Goal: Task Accomplishment & Management: Complete application form

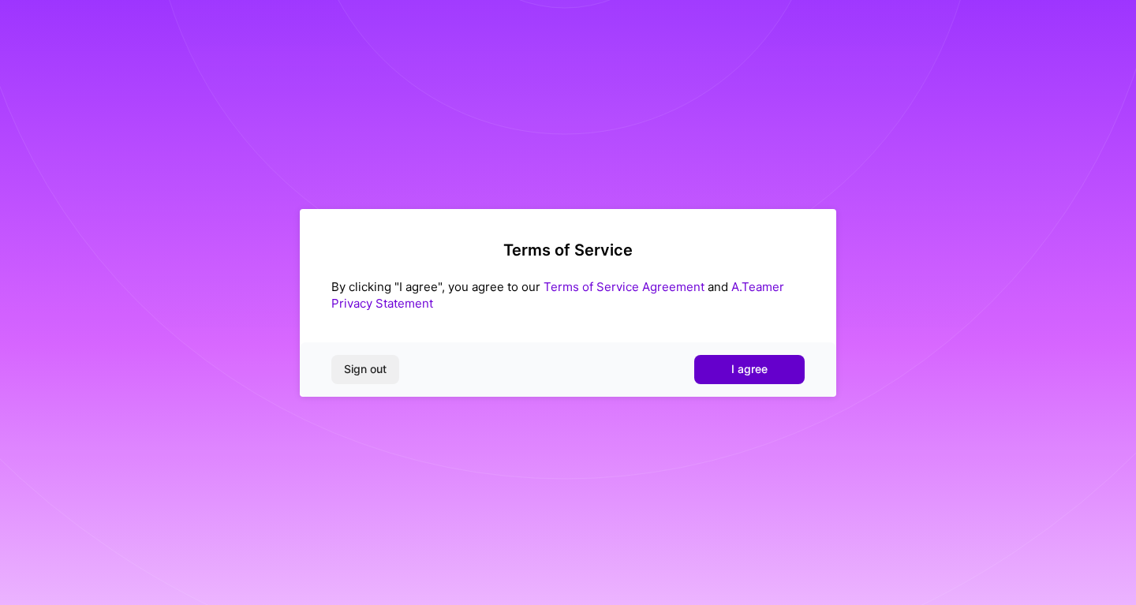
click at [760, 370] on span "I agree" at bounding box center [749, 369] width 36 height 16
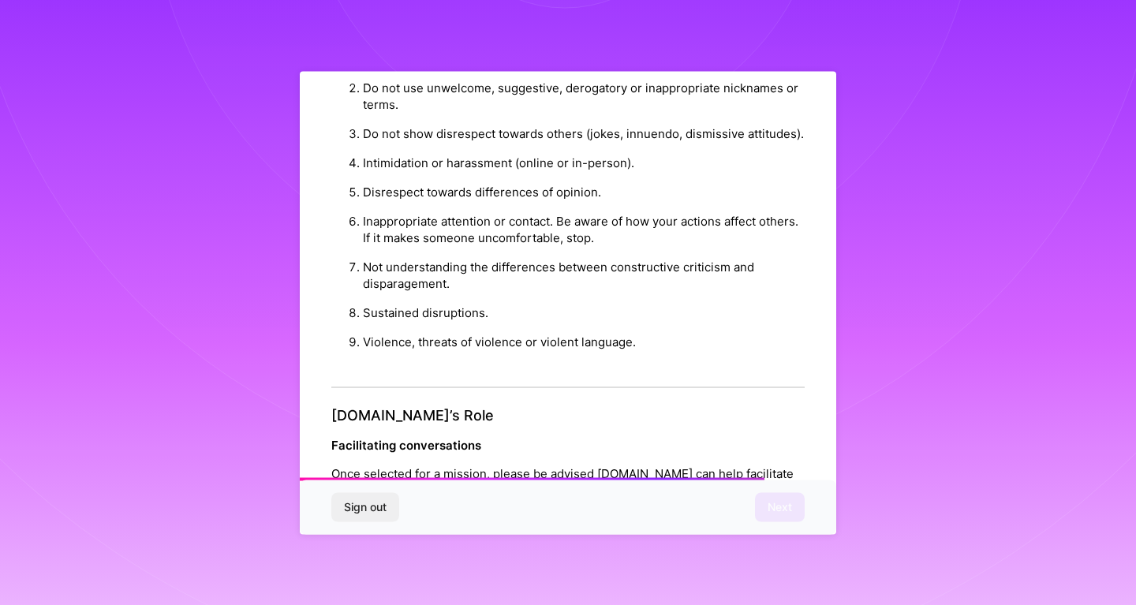
scroll to position [1773, 0]
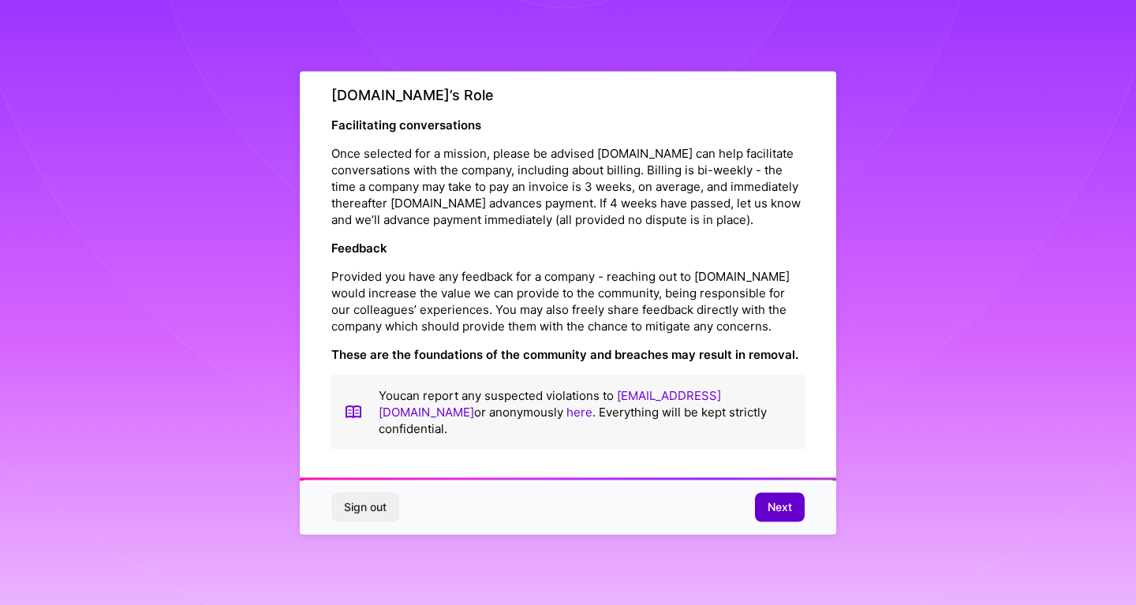
click at [783, 512] on span "Next" at bounding box center [780, 507] width 24 height 16
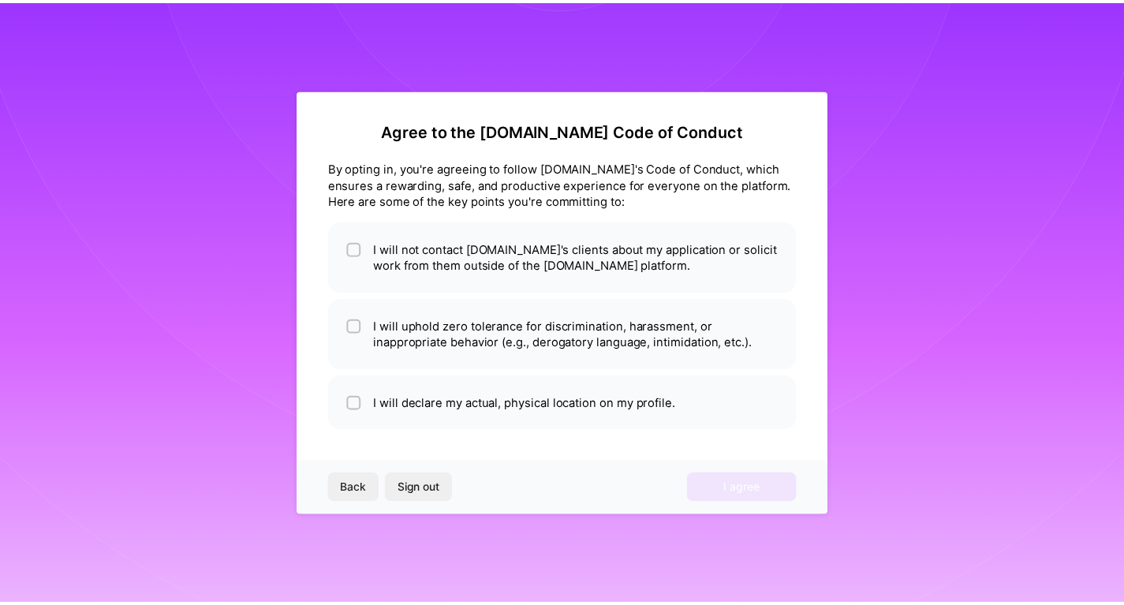
scroll to position [0, 0]
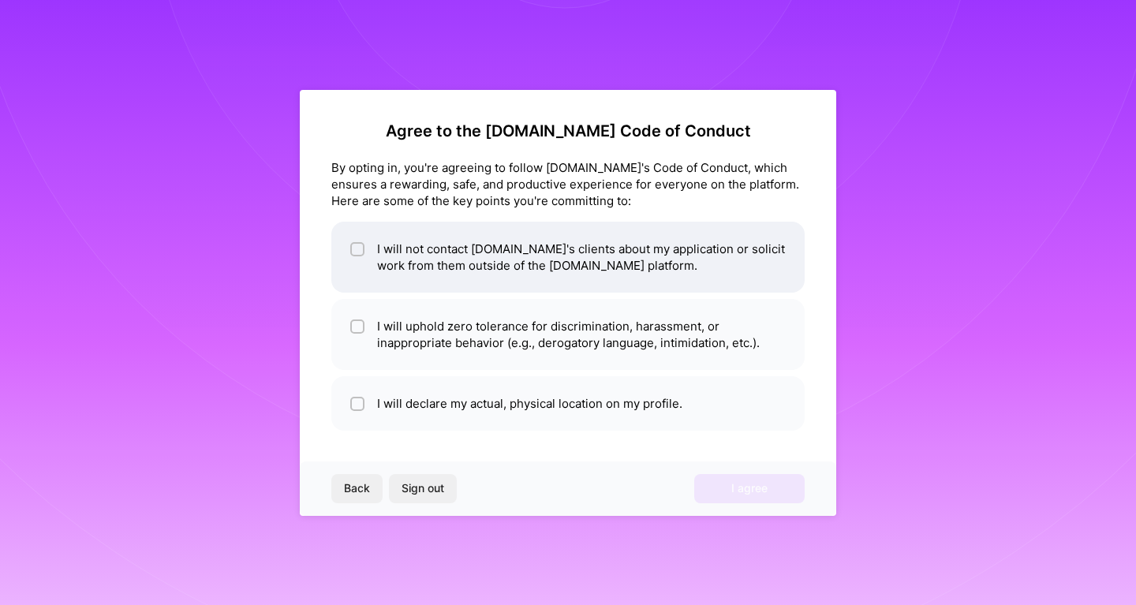
click at [506, 262] on li "I will not contact [DOMAIN_NAME]'s clients about my application or solicit work…" at bounding box center [567, 257] width 473 height 71
checkbox input "true"
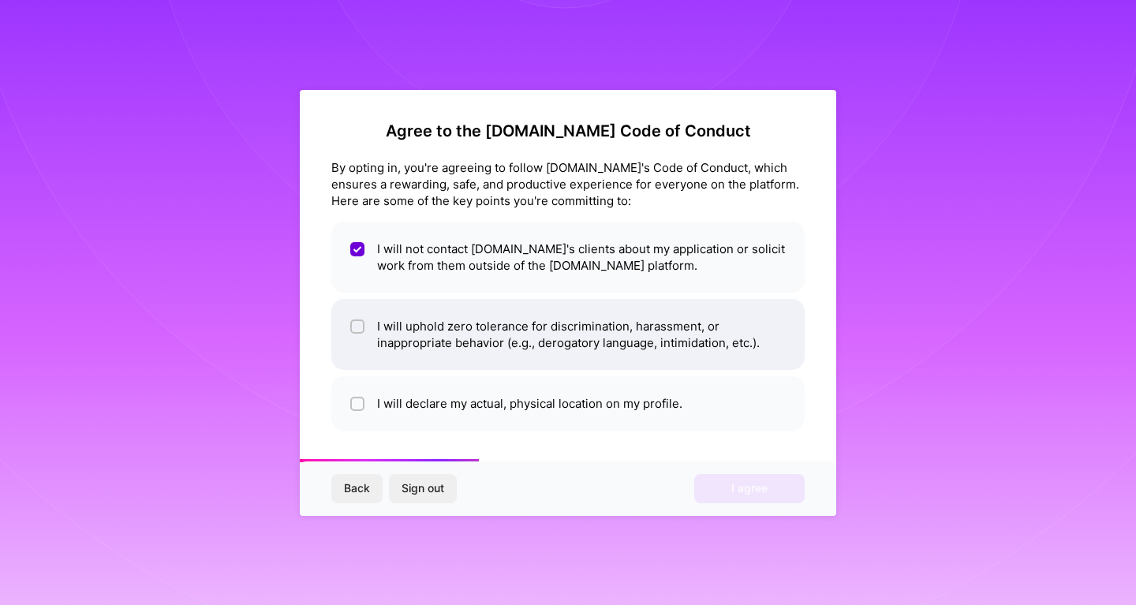
click at [511, 312] on li "I will uphold zero tolerance for discrimination, harassment, or inappropriate b…" at bounding box center [567, 334] width 473 height 71
checkbox input "true"
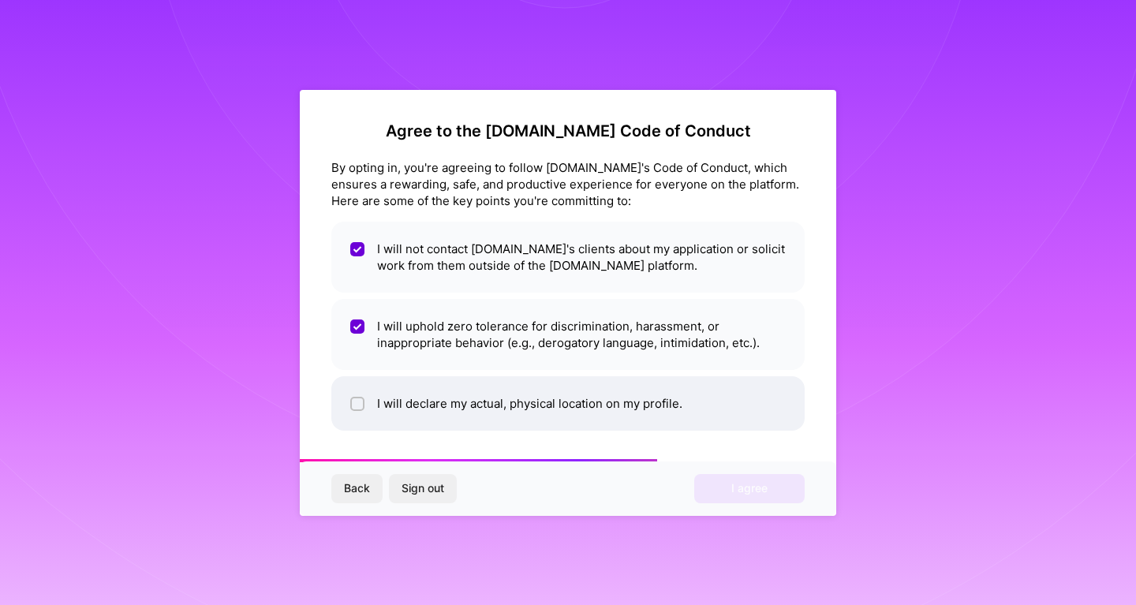
click at [526, 388] on li "I will declare my actual, physical location on my profile." at bounding box center [567, 403] width 473 height 54
checkbox input "true"
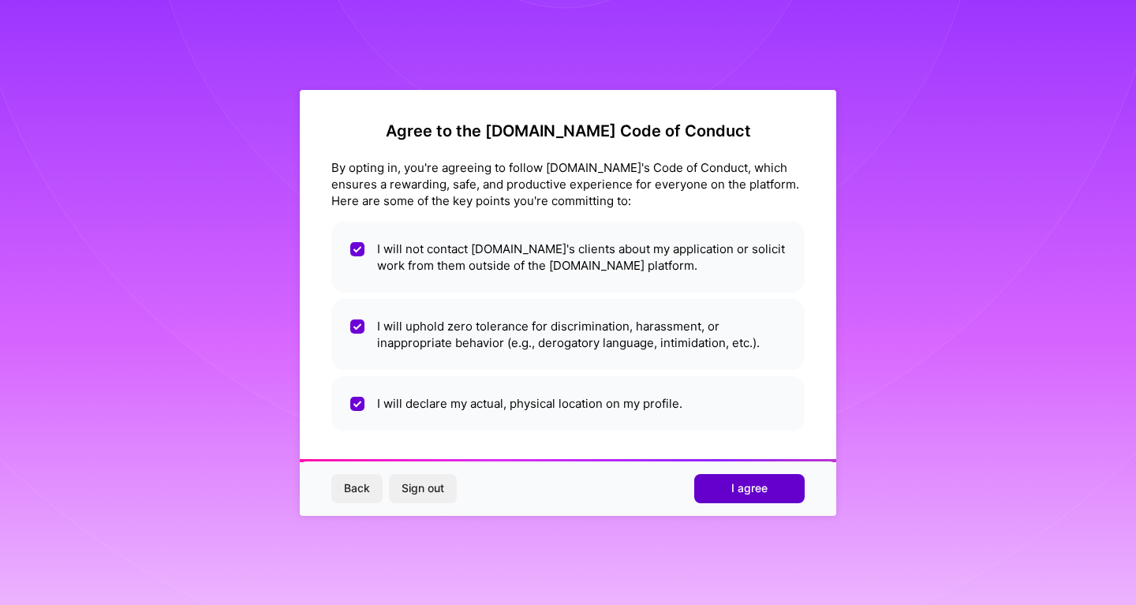
click at [745, 485] on span "I agree" at bounding box center [749, 488] width 36 height 16
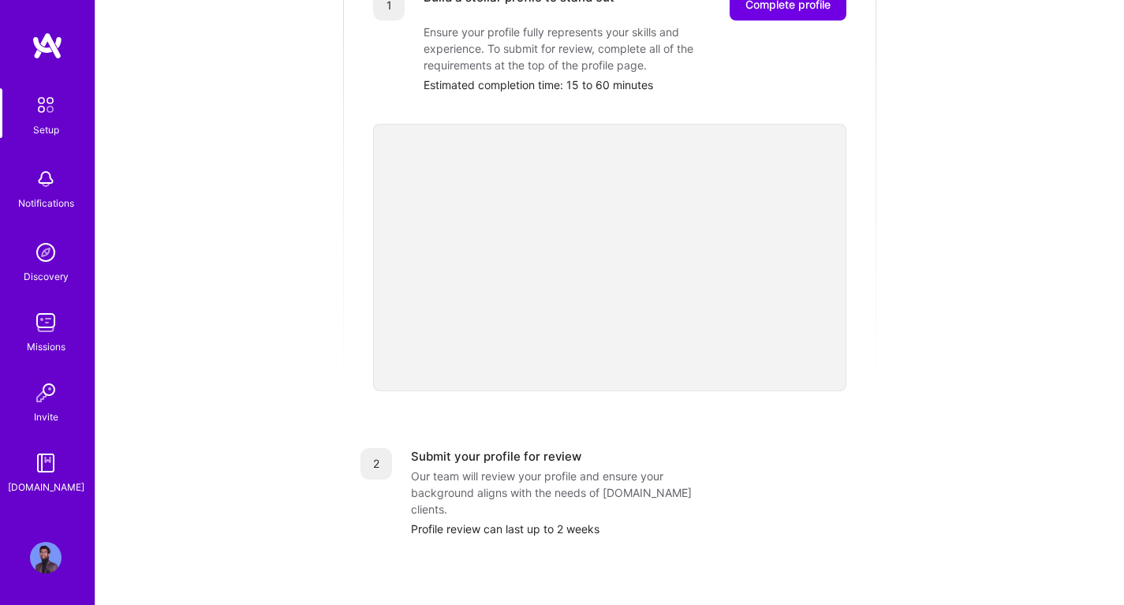
scroll to position [158, 0]
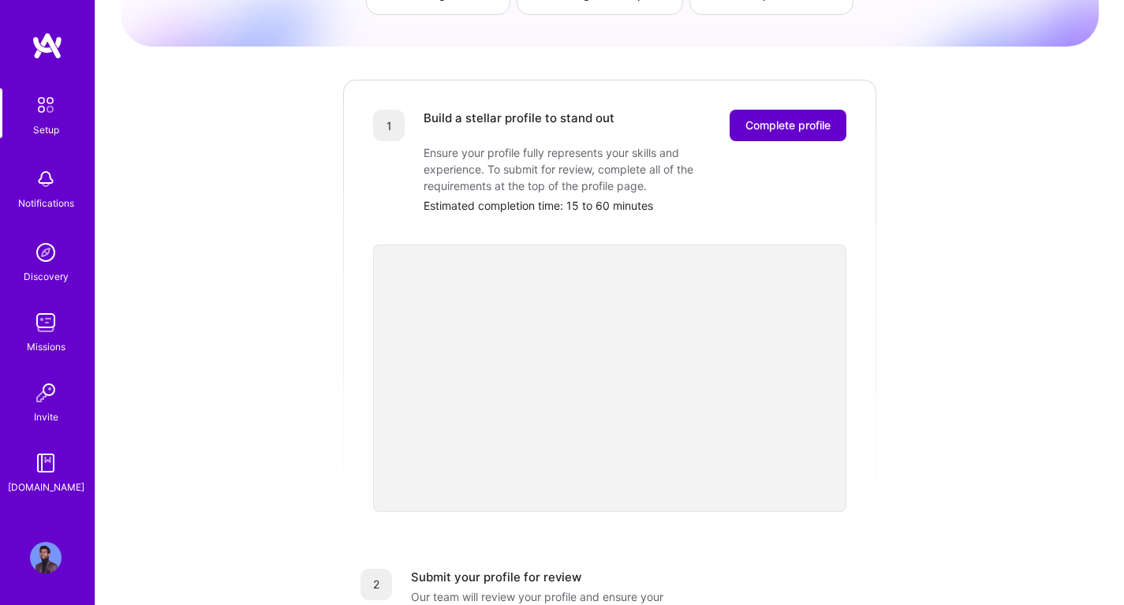
click at [760, 118] on span "Complete profile" at bounding box center [787, 126] width 85 height 16
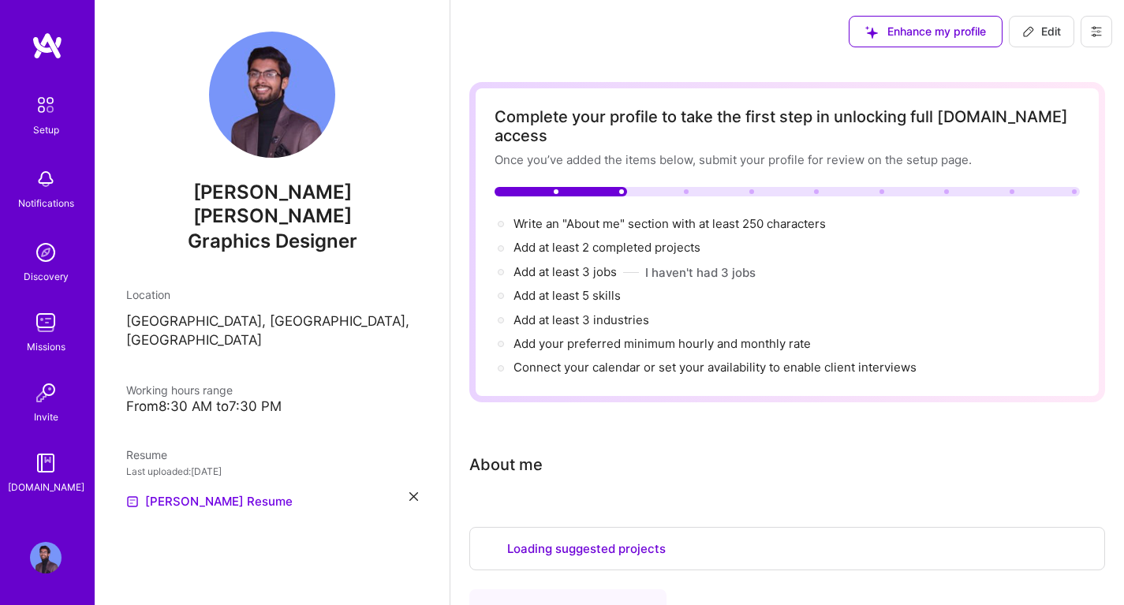
select select "US"
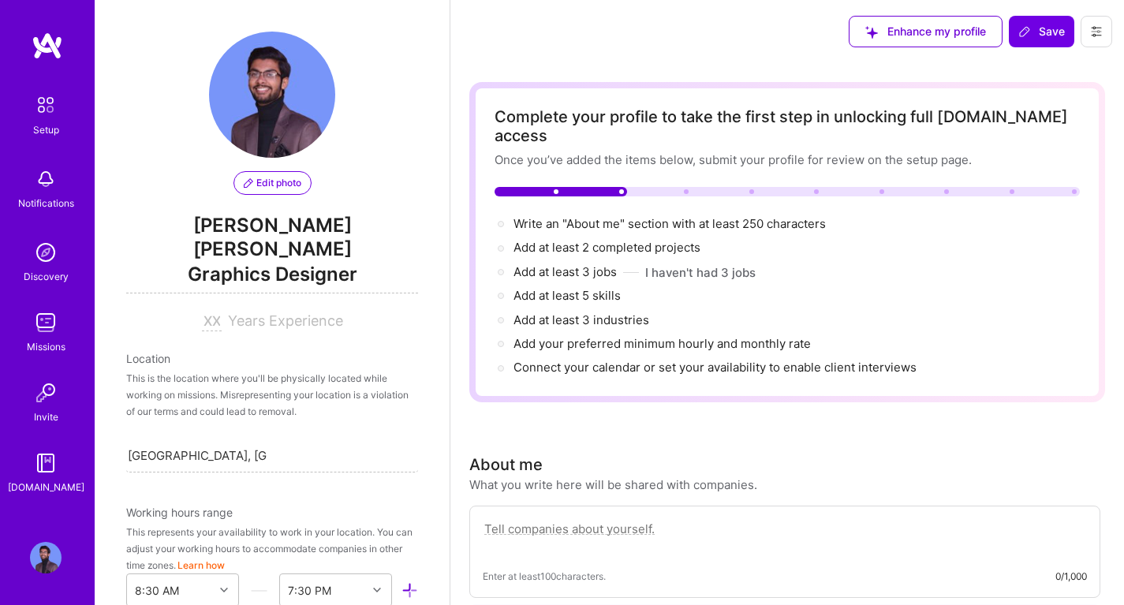
scroll to position [901, 0]
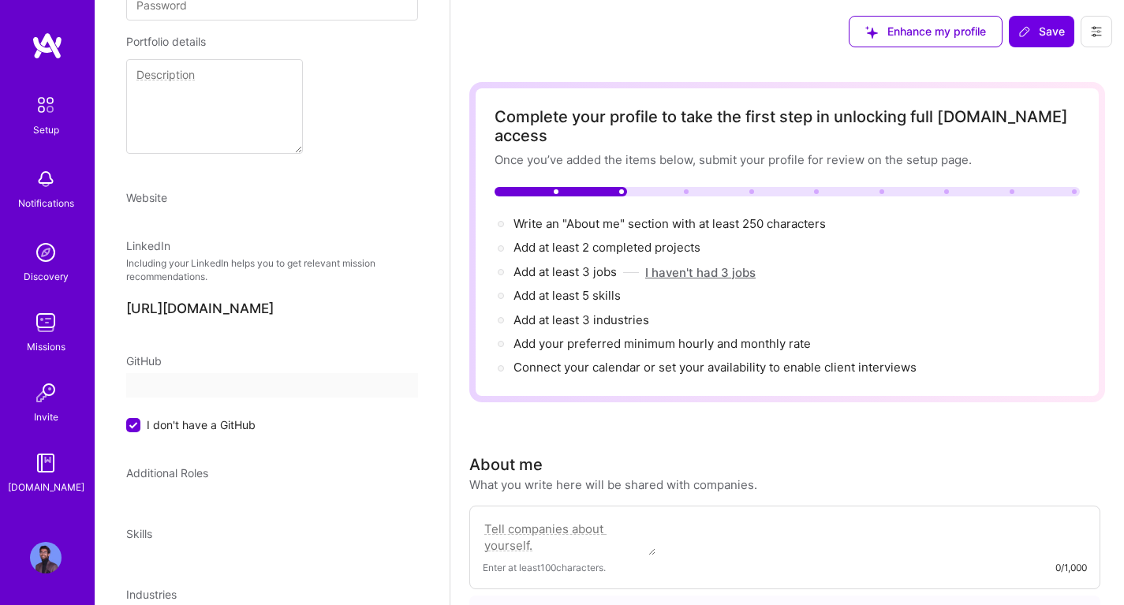
select select "US"
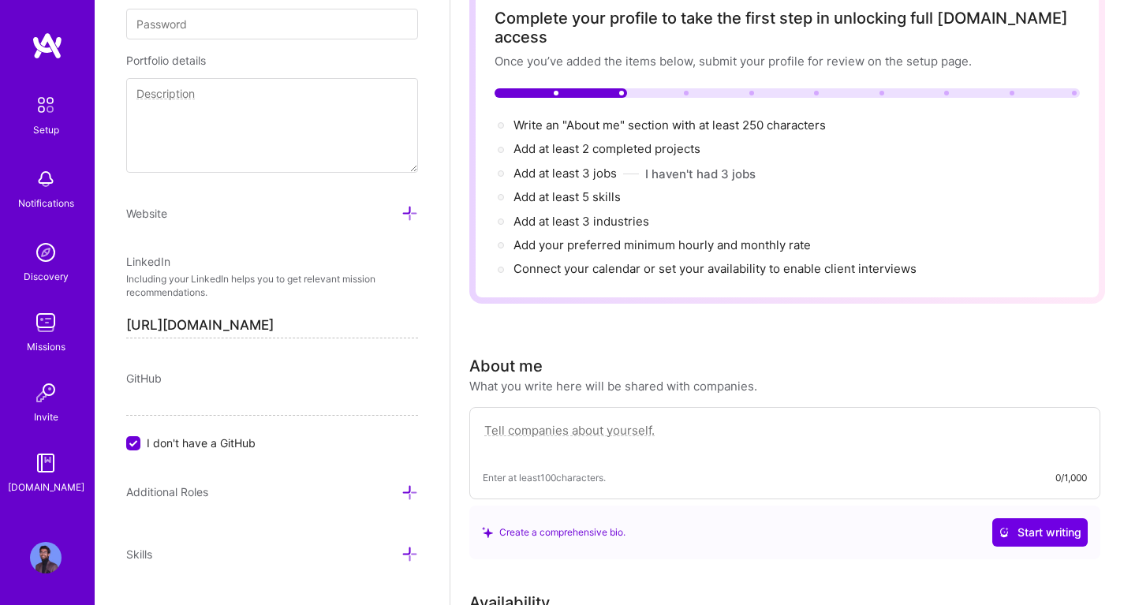
scroll to position [158, 0]
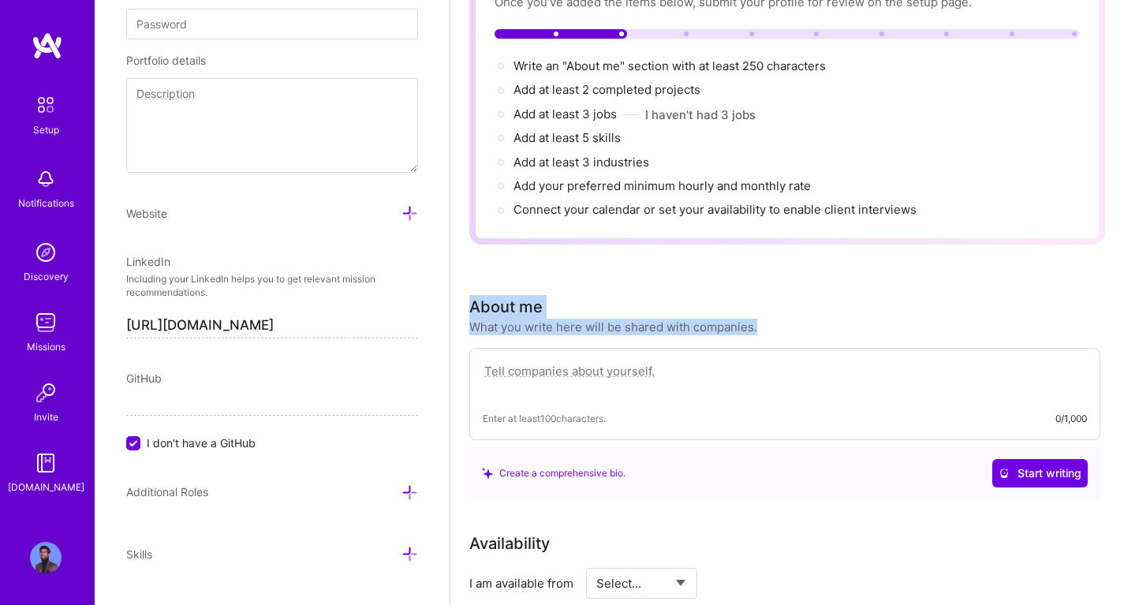
drag, startPoint x: 470, startPoint y: 293, endPoint x: 822, endPoint y: 317, distance: 352.6
click at [822, 317] on div "About me What you write here will be shared with companies. Enter at least 100 …" at bounding box center [784, 397] width 631 height 205
click at [488, 468] on icon at bounding box center [487, 473] width 11 height 11
drag, startPoint x: 473, startPoint y: 286, endPoint x: 770, endPoint y: 307, distance: 298.2
click at [770, 307] on div "About me What you write here will be shared with companies." at bounding box center [784, 315] width 631 height 40
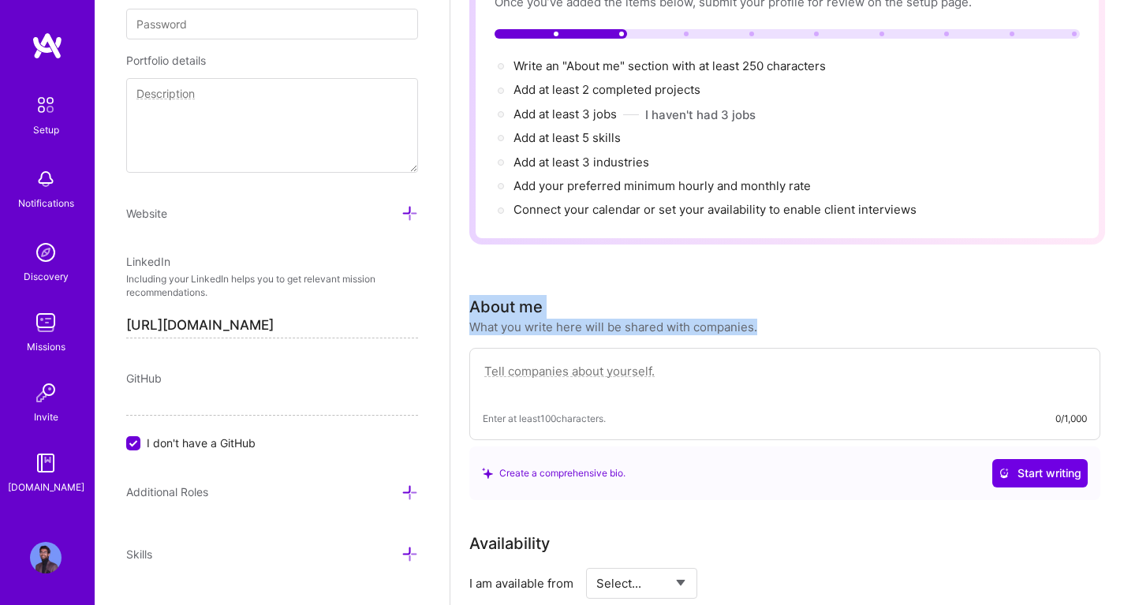
copy div "About me What you write here will be shared with companies."
click at [585, 387] on div "Enter at least 100 characters. 0/1,000" at bounding box center [784, 394] width 631 height 92
click at [590, 361] on textarea at bounding box center [785, 379] width 604 height 36
paste textarea "I’m a UI/UX and Brand Designer passionate about creating digital experiences th…"
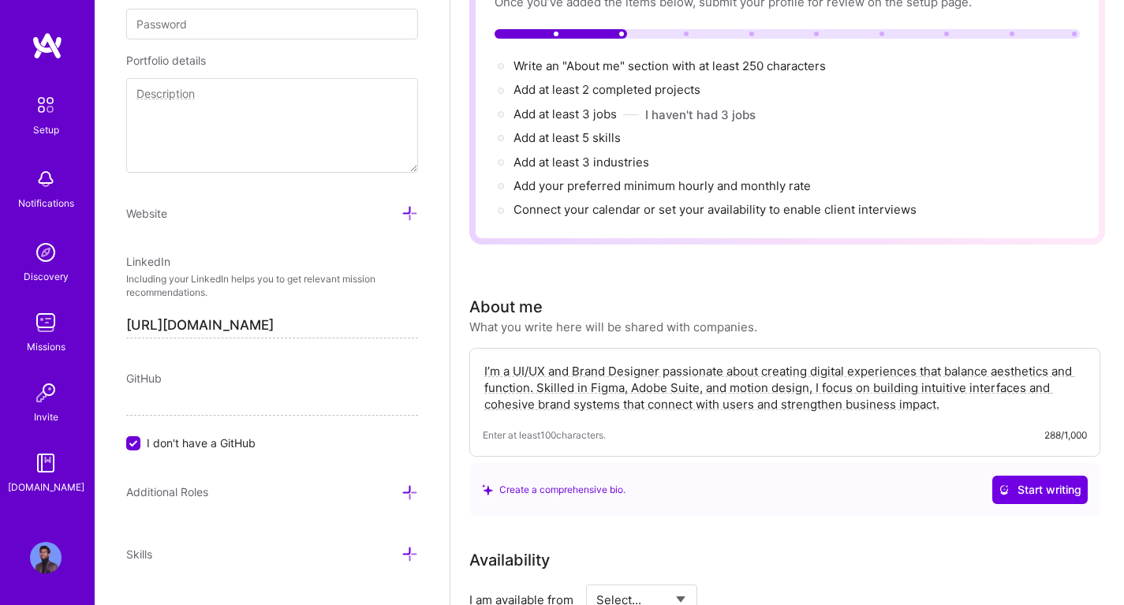
type textarea "I’m a UI/UX and Brand Designer passionate about creating digital experiences th…"
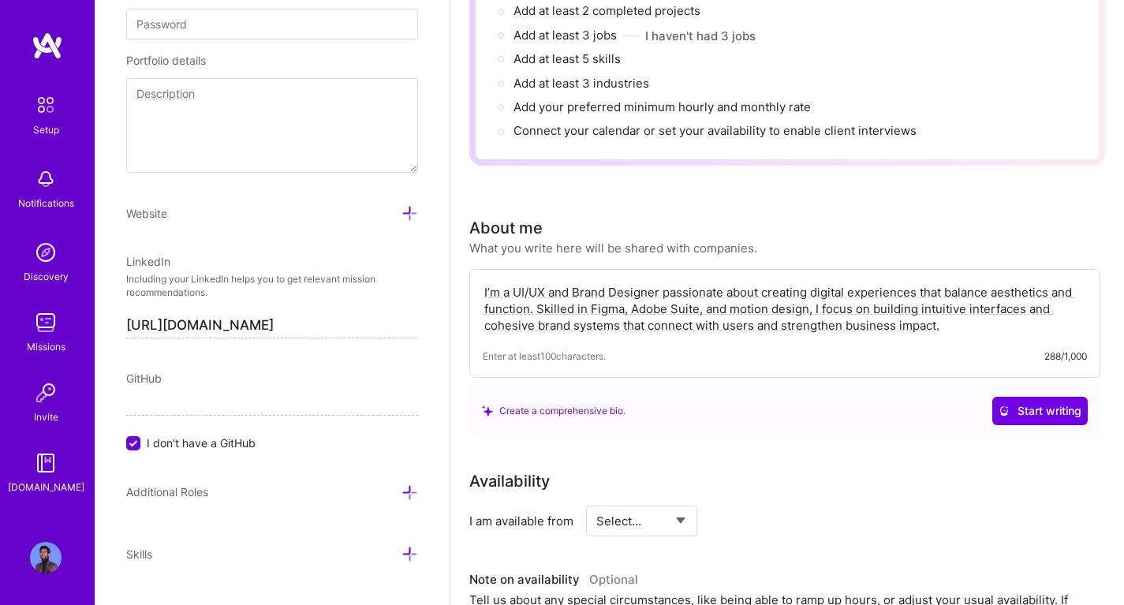
click at [795, 420] on div "Complete your profile to take the first step in unlocking full [DOMAIN_NAME] ac…" at bounding box center [787, 587] width 636 height 1485
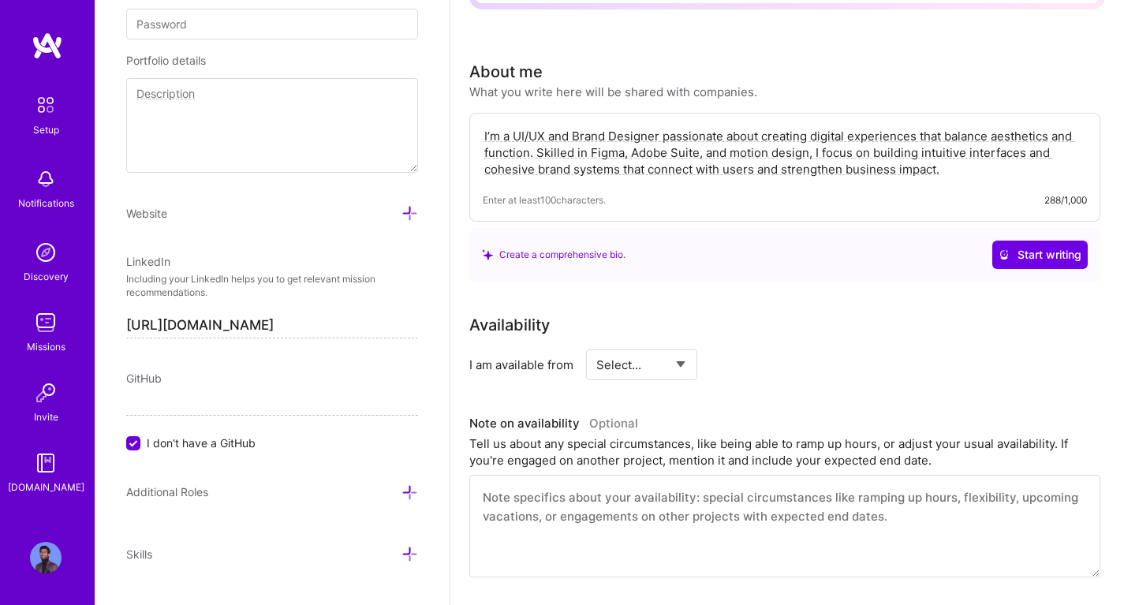
scroll to position [394, 0]
click at [669, 364] on div "Availability I am available from Select... Right Now Future Date Not Available …" at bounding box center [787, 444] width 636 height 264
click at [677, 350] on select "Select... Right Now Future Date Not Available" at bounding box center [641, 363] width 91 height 40
select select "Right Now"
click at [596, 343] on select "Select... Right Now Future Date Not Available" at bounding box center [641, 363] width 91 height 40
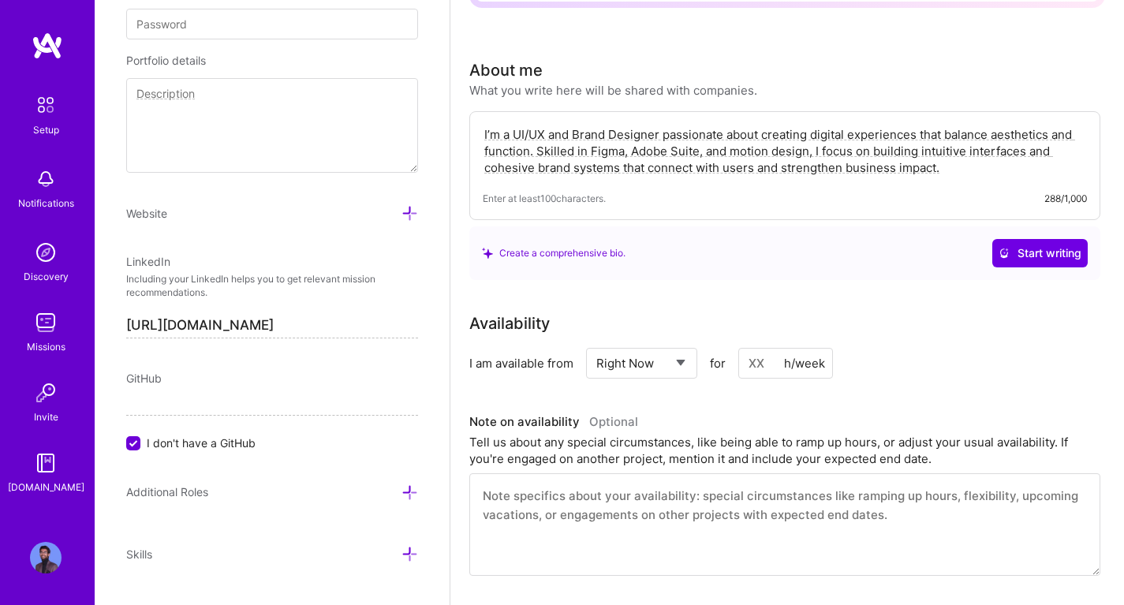
click at [758, 348] on input at bounding box center [785, 363] width 95 height 31
type input "2"
type input "40"
click at [701, 434] on div "Tell us about any special circumstances, like being able to ramp up hours, or a…" at bounding box center [784, 450] width 631 height 33
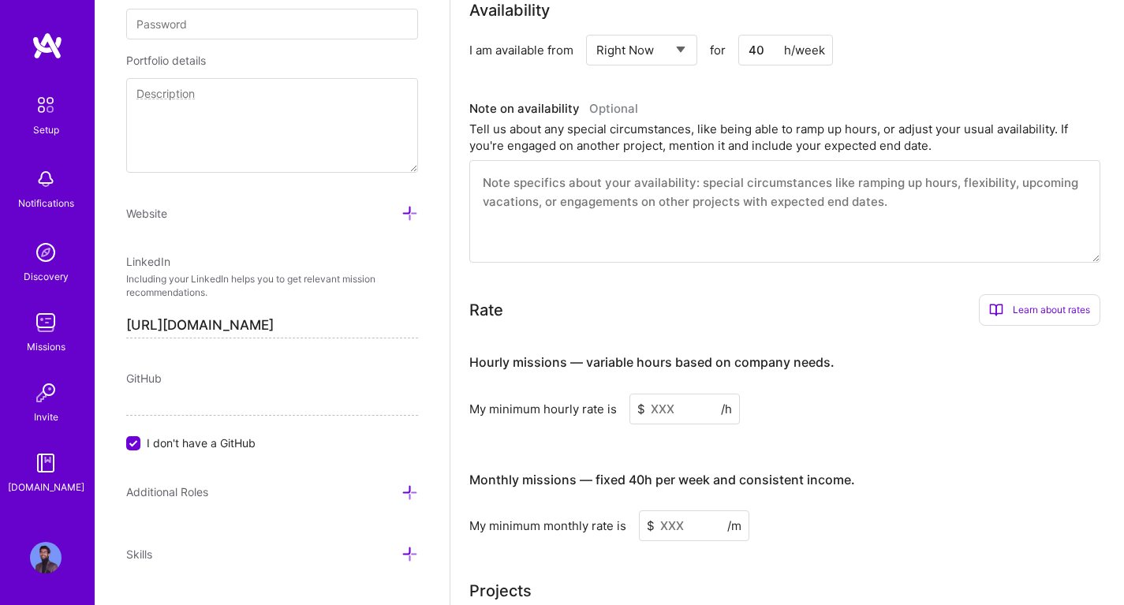
scroll to position [710, 0]
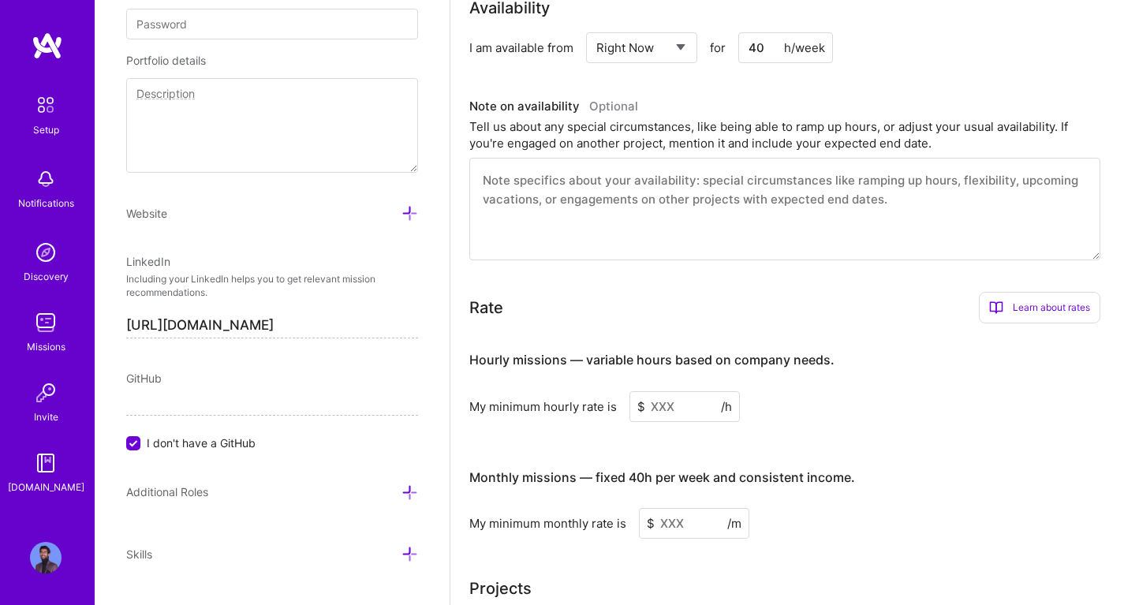
click at [716, 391] on input at bounding box center [685, 406] width 110 height 31
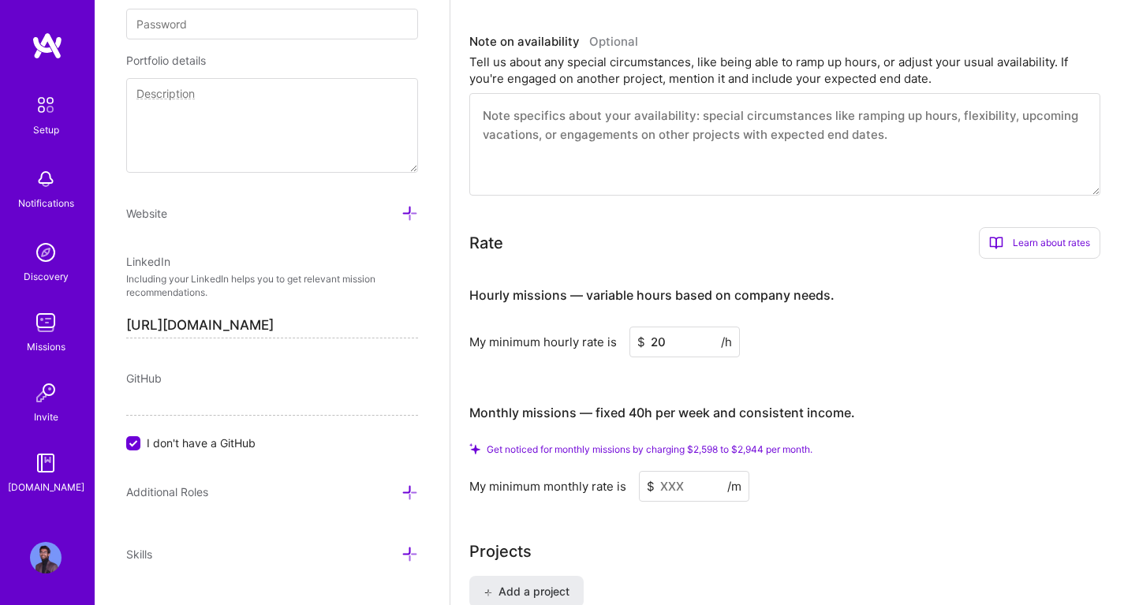
scroll to position [868, 0]
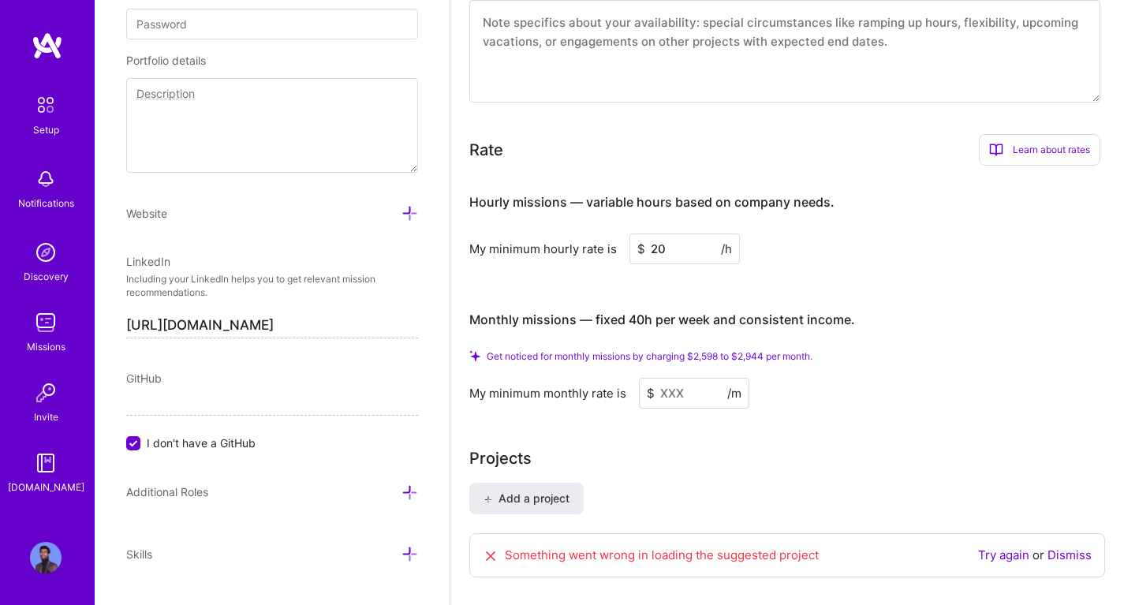
type input "20"
click at [684, 378] on input at bounding box center [694, 393] width 110 height 31
click at [753, 350] on span "Get noticed for monthly missions by charging $2,598 to $2,944 per month." at bounding box center [650, 356] width 326 height 12
click at [662, 378] on input at bounding box center [694, 393] width 110 height 31
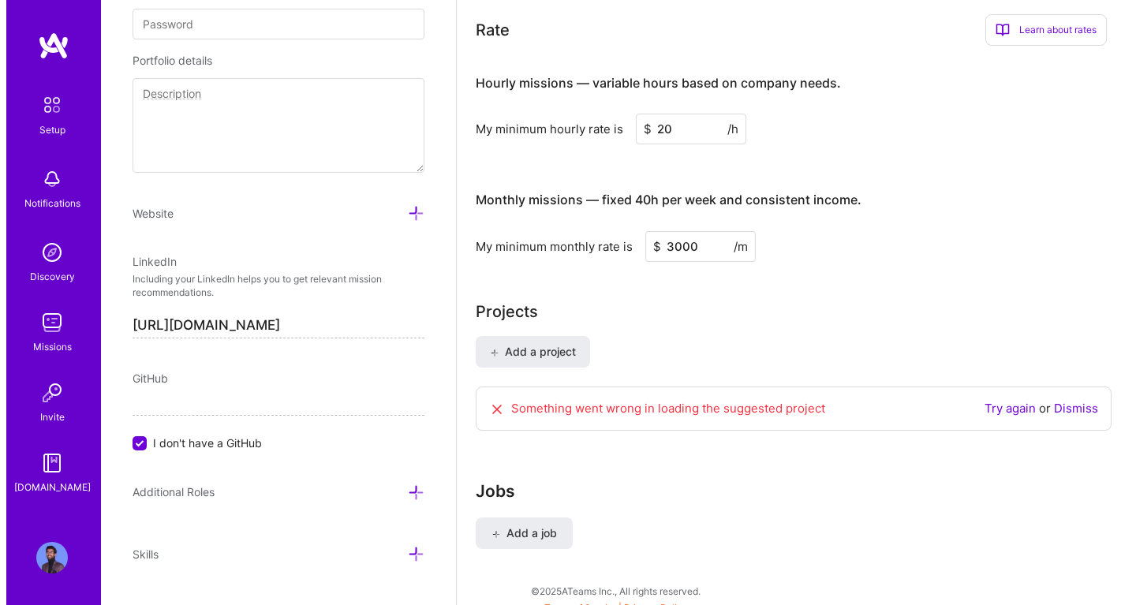
scroll to position [964, 0]
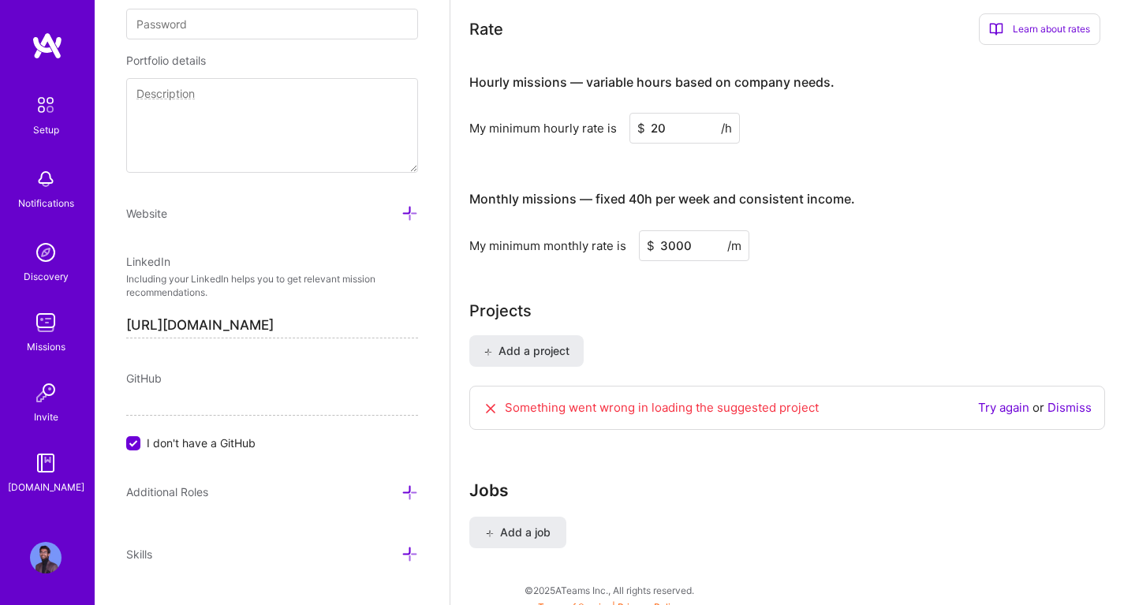
type input "3000"
click at [993, 400] on link "Try again" at bounding box center [1003, 407] width 51 height 15
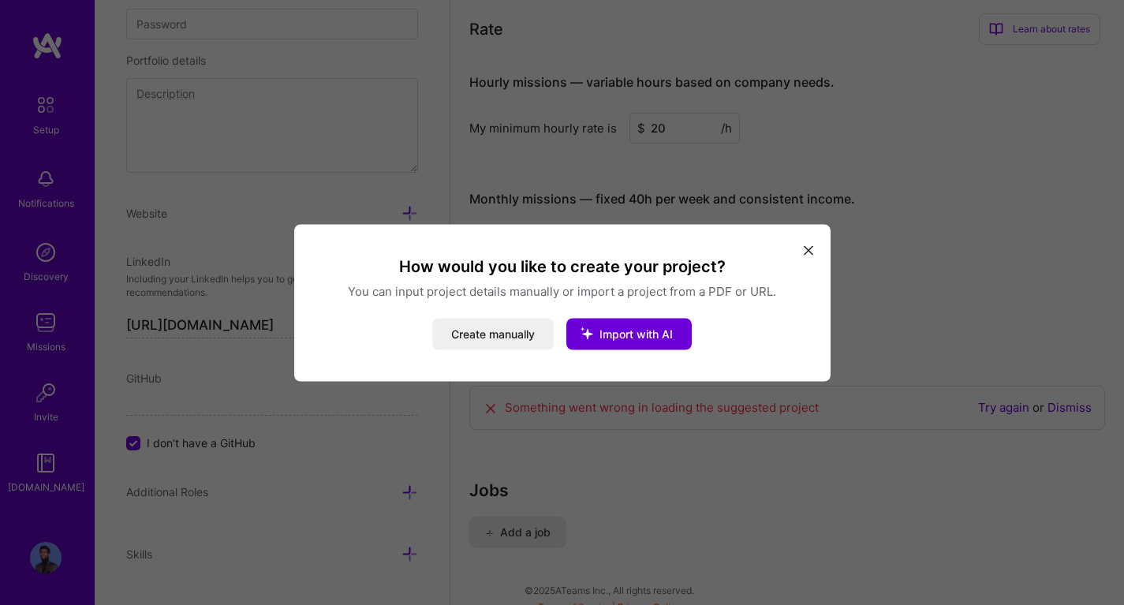
click at [811, 251] on icon "modal" at bounding box center [808, 250] width 9 height 9
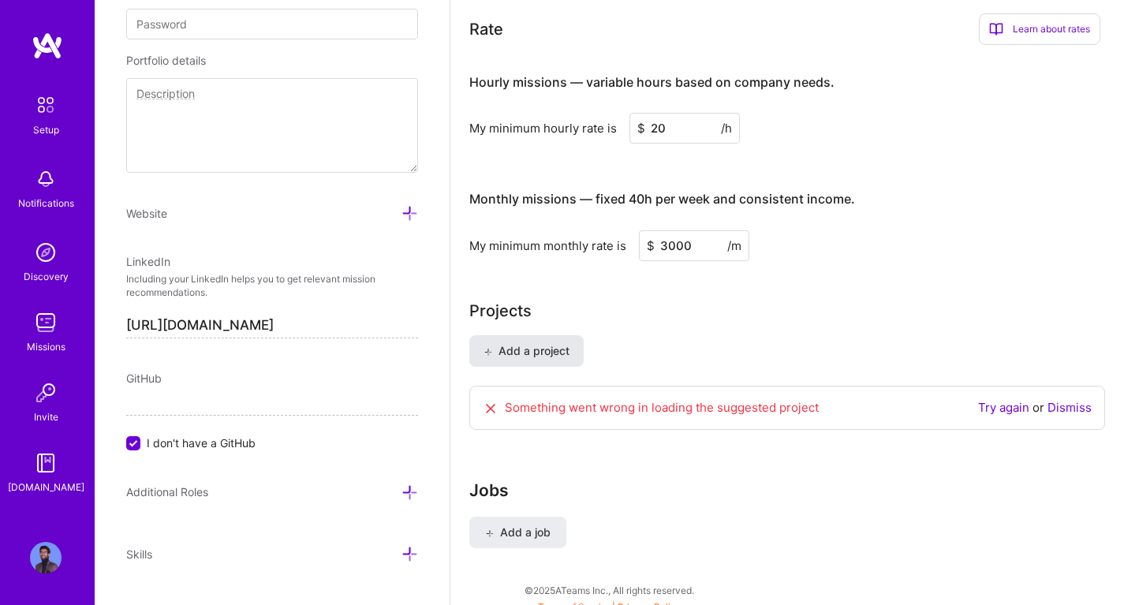
click at [543, 343] on span "Add a project" at bounding box center [527, 351] width 86 height 16
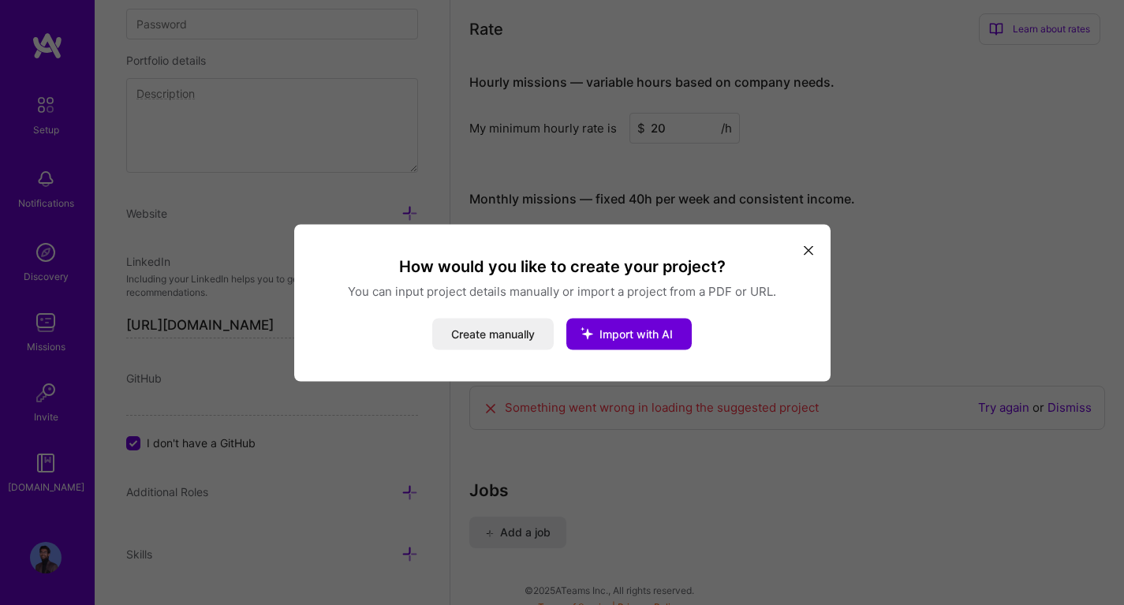
click at [543, 333] on button "Create manually" at bounding box center [492, 334] width 121 height 32
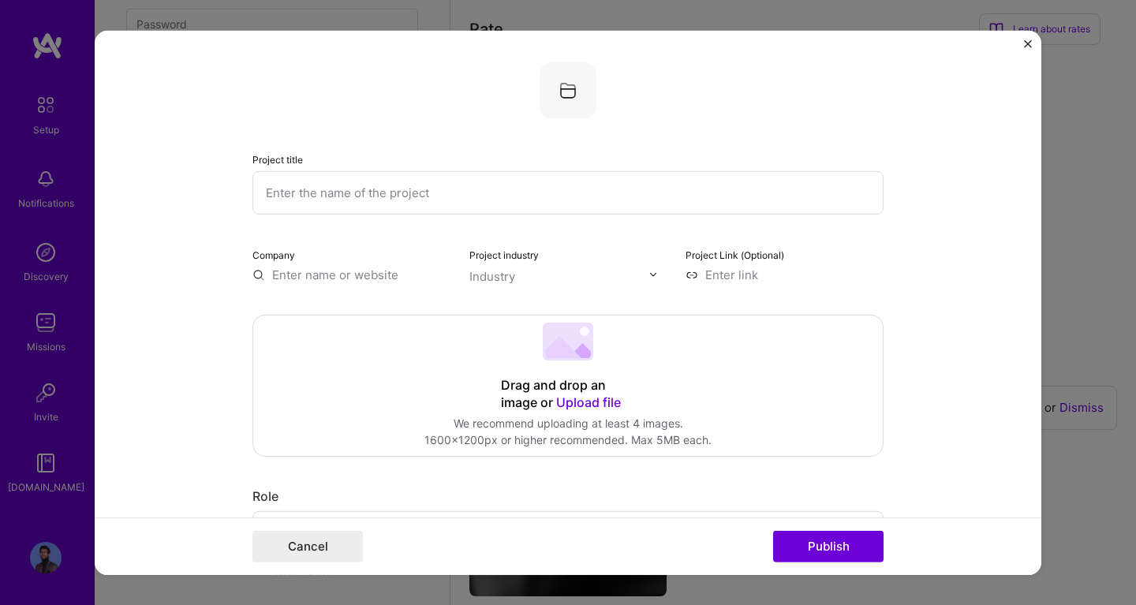
click at [420, 271] on input "text" at bounding box center [351, 274] width 198 height 17
click at [185, 278] on form "Project title Company Project industry Industry Project Link (Optional) Drag an…" at bounding box center [568, 302] width 947 height 544
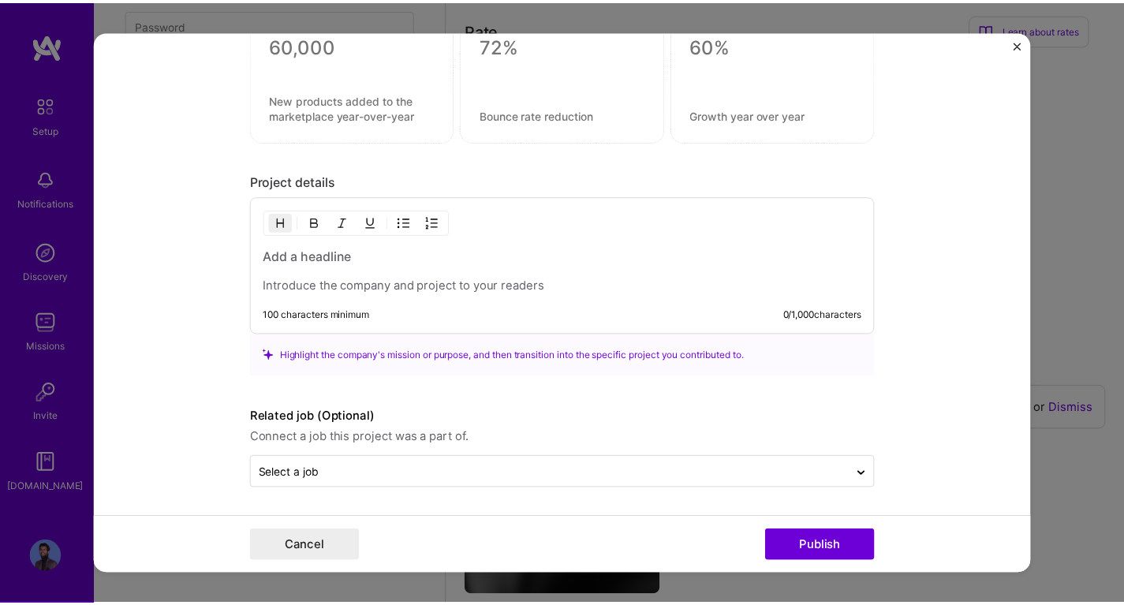
scroll to position [1111, 0]
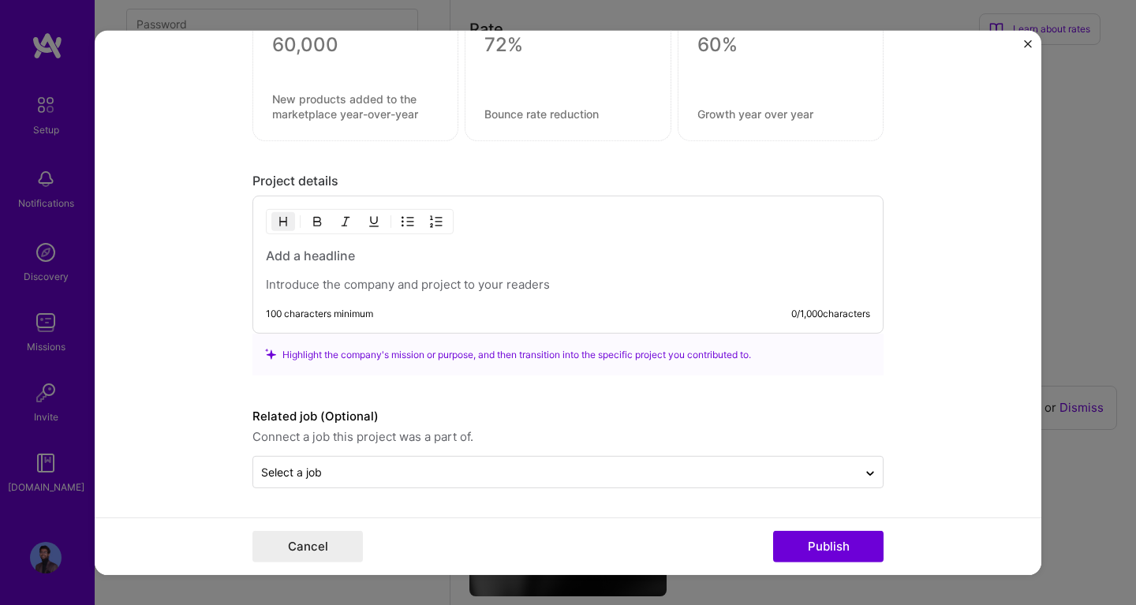
click at [1027, 41] on img "Close" at bounding box center [1028, 43] width 8 height 8
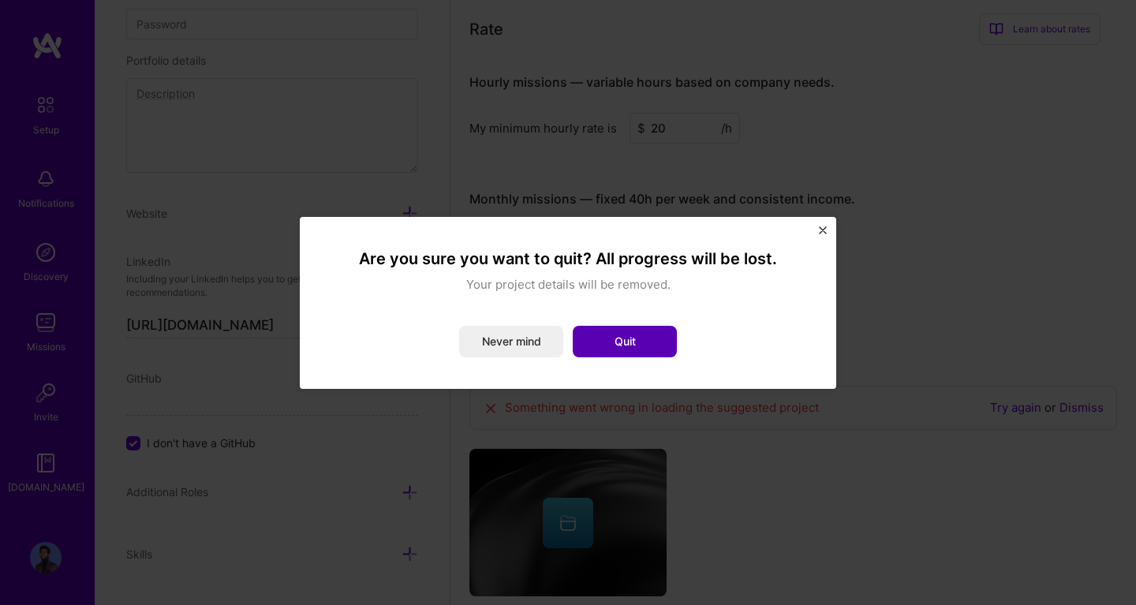
click at [617, 336] on button "Quit" at bounding box center [625, 342] width 104 height 32
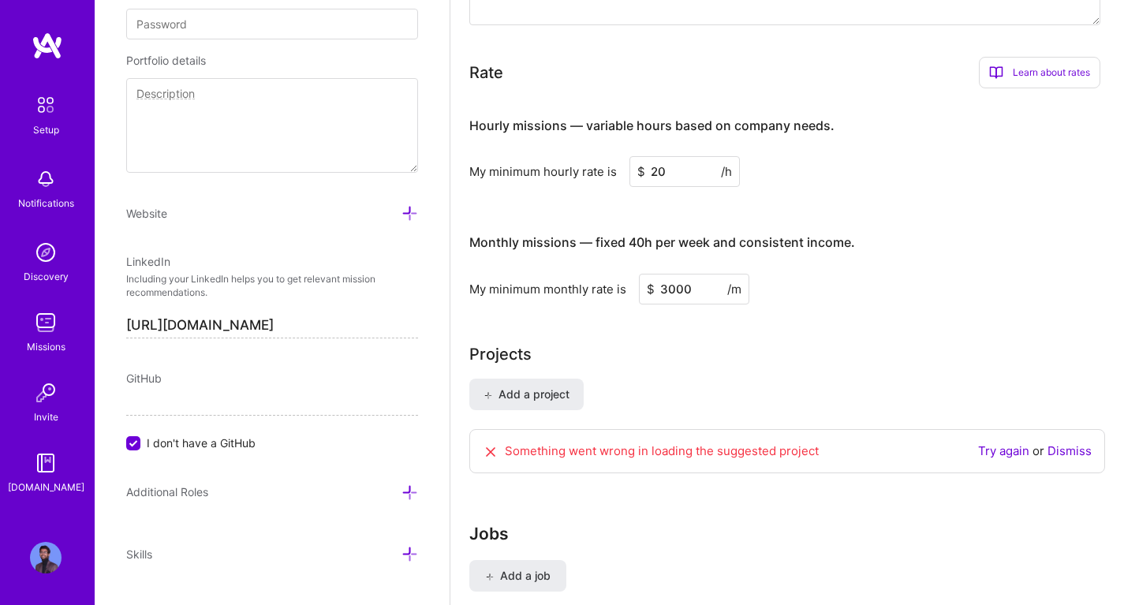
scroll to position [885, 0]
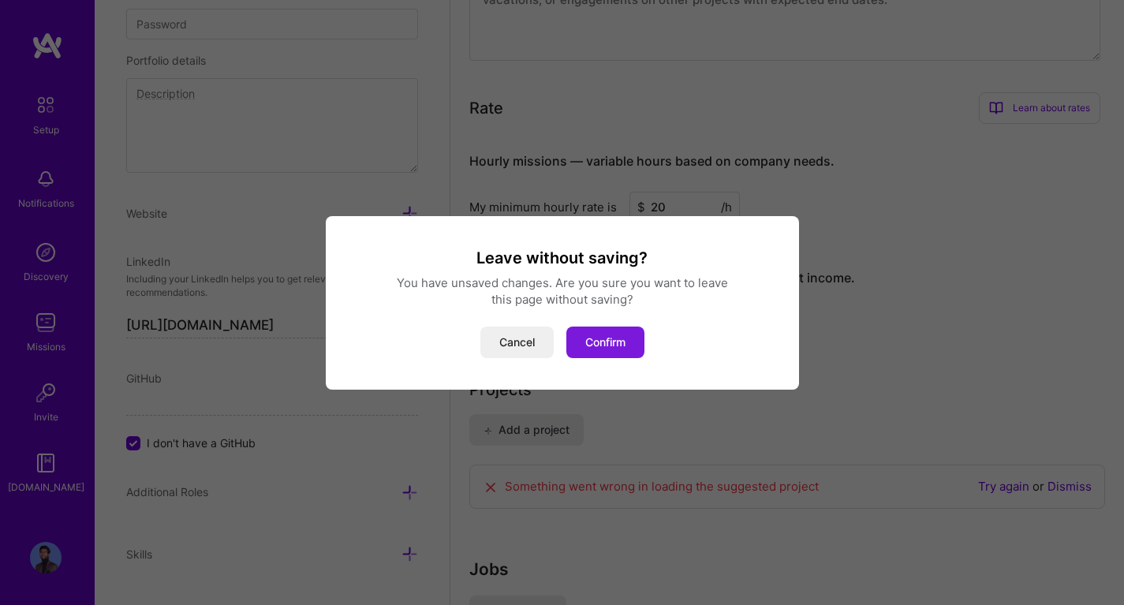
click at [623, 349] on button "Confirm" at bounding box center [605, 343] width 78 height 32
